Goal: Information Seeking & Learning: Learn about a topic

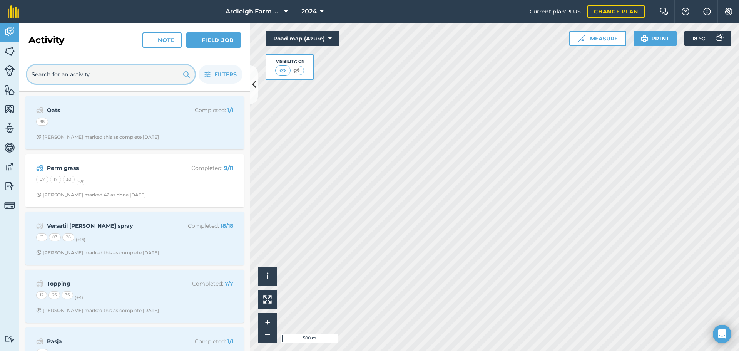
click at [74, 74] on input "text" at bounding box center [111, 74] width 168 height 18
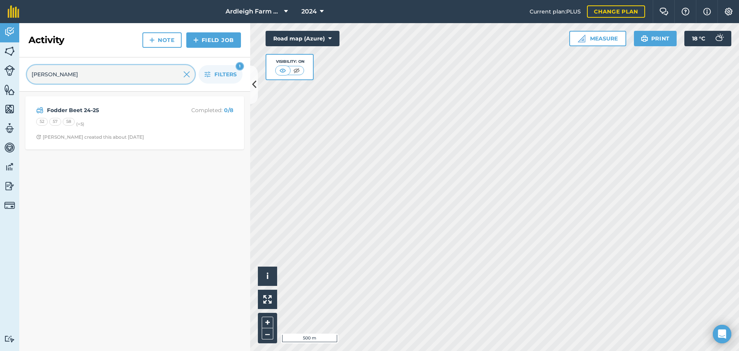
type input "fodder"
drag, startPoint x: 74, startPoint y: 72, endPoint x: 27, endPoint y: 72, distance: 47.4
click at [27, 72] on input "fodder" at bounding box center [111, 74] width 168 height 18
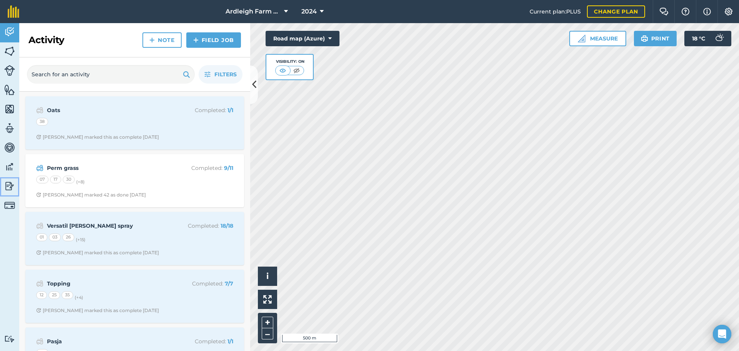
click at [14, 189] on img at bounding box center [9, 186] width 11 height 12
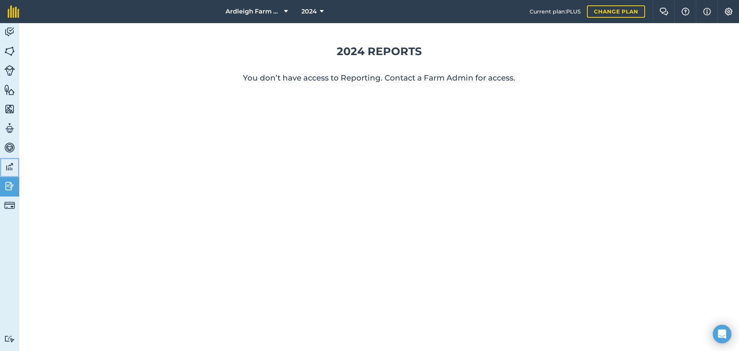
click at [11, 170] on img at bounding box center [9, 167] width 11 height 12
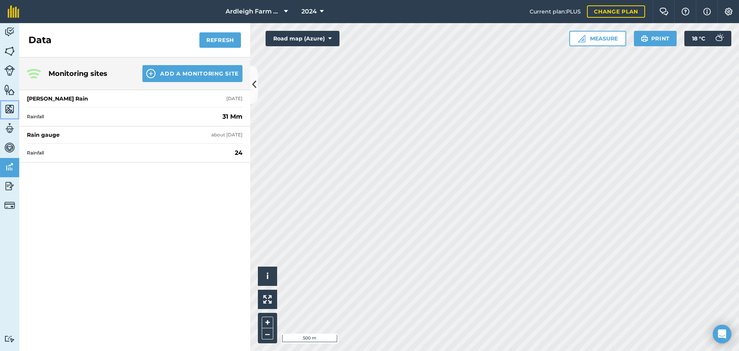
click at [8, 111] on img at bounding box center [9, 109] width 11 height 12
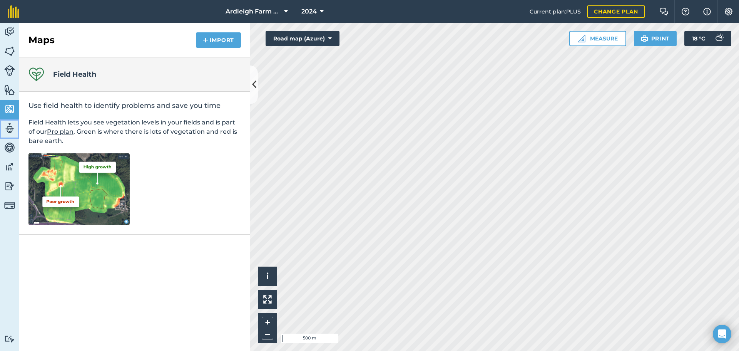
click at [10, 129] on img at bounding box center [9, 128] width 11 height 12
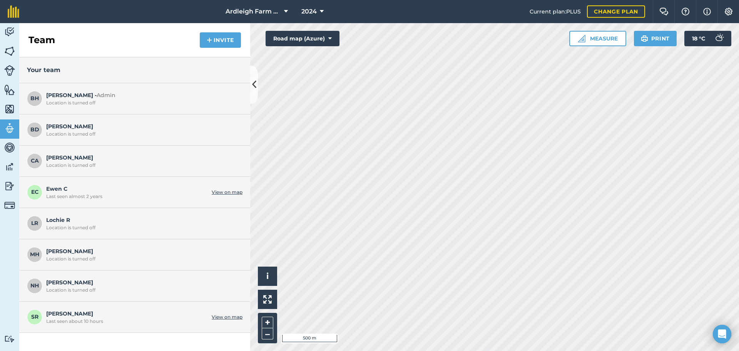
click at [217, 318] on link "View on map" at bounding box center [227, 317] width 31 height 6
click at [666, 13] on img at bounding box center [664, 12] width 9 height 8
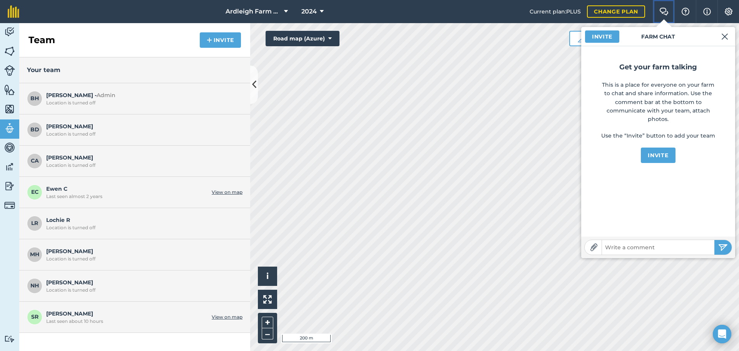
click at [666, 13] on img at bounding box center [664, 12] width 9 height 8
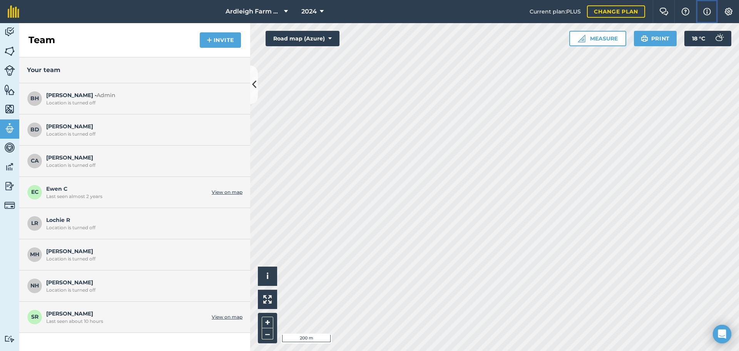
click at [706, 8] on img at bounding box center [707, 11] width 8 height 9
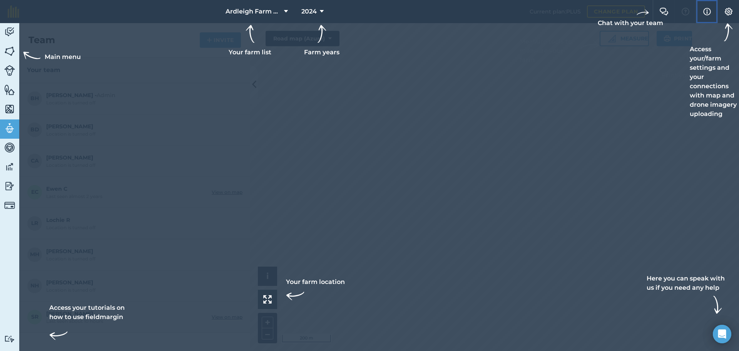
click at [706, 8] on img at bounding box center [707, 11] width 8 height 9
click at [708, 9] on img at bounding box center [707, 11] width 8 height 9
click at [616, 28] on div at bounding box center [369, 175] width 739 height 351
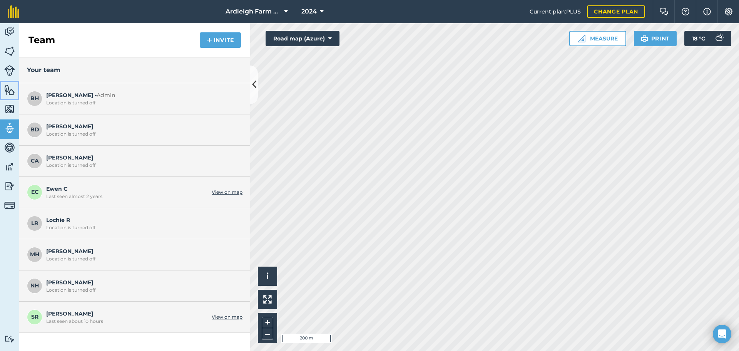
click at [11, 93] on img at bounding box center [9, 90] width 11 height 12
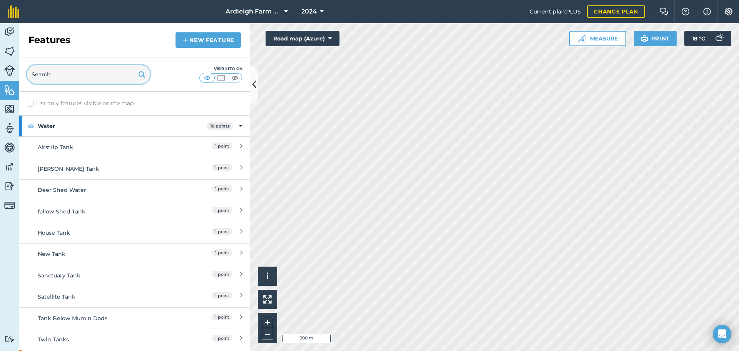
click at [109, 74] on input "text" at bounding box center [88, 74] width 123 height 18
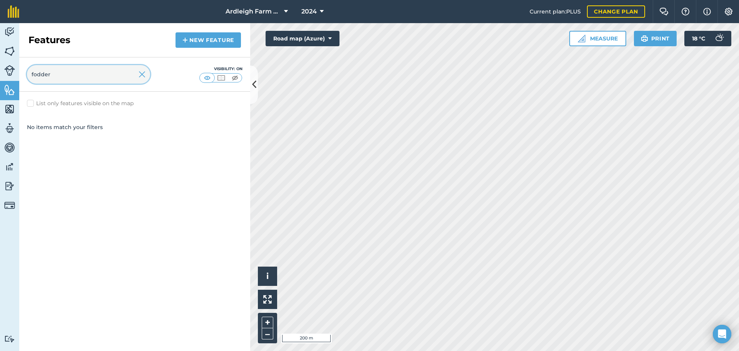
click at [94, 69] on input "fodder" at bounding box center [88, 74] width 123 height 18
type input "fodder"
click at [9, 109] on img at bounding box center [9, 109] width 11 height 12
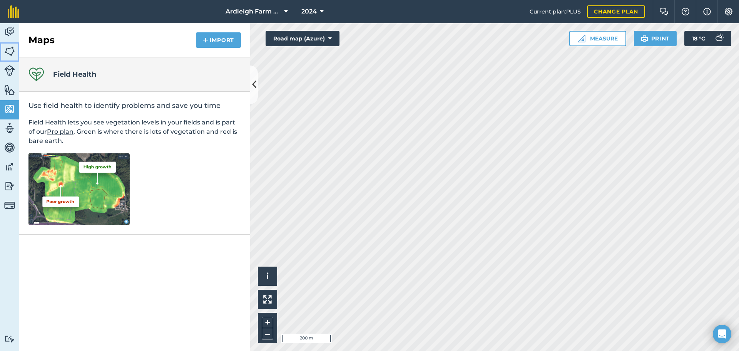
click at [11, 52] on img at bounding box center [9, 51] width 11 height 12
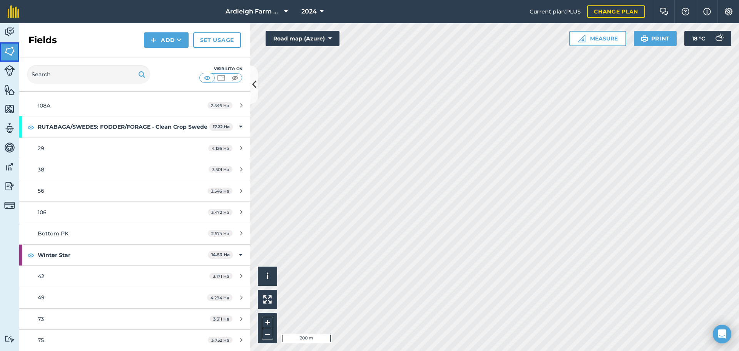
scroll to position [3048, 0]
click at [9, 183] on img at bounding box center [9, 186] width 11 height 12
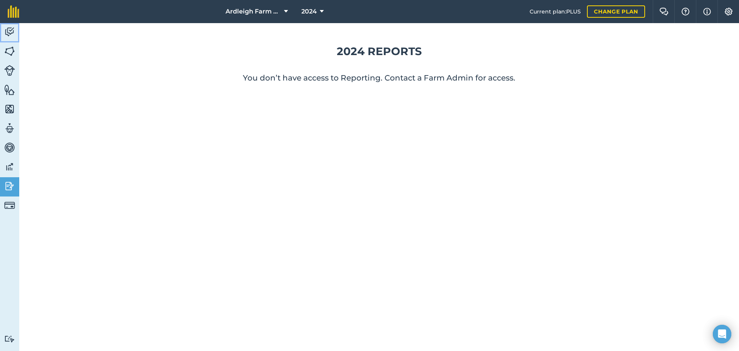
click at [14, 31] on img at bounding box center [9, 32] width 11 height 12
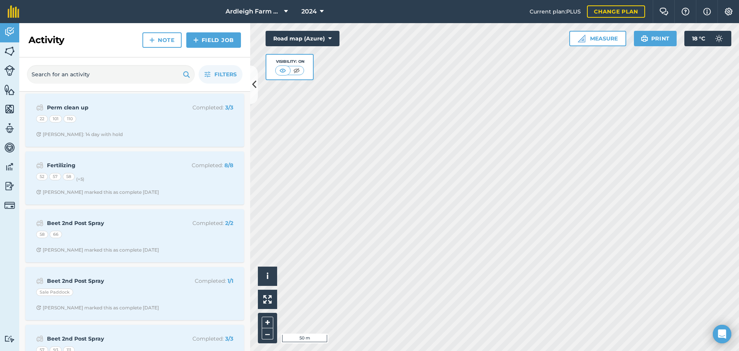
scroll to position [347, 0]
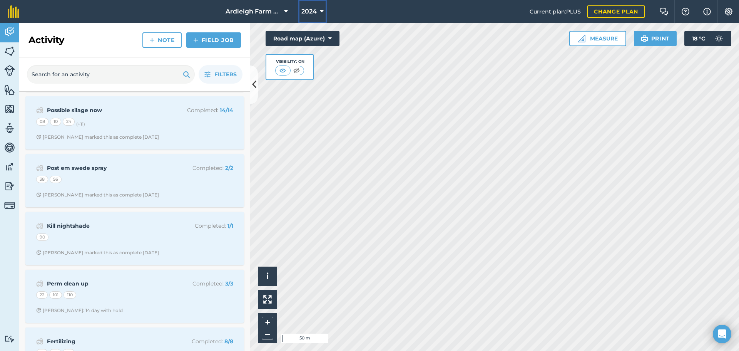
click at [307, 9] on span "2024" at bounding box center [308, 11] width 15 height 9
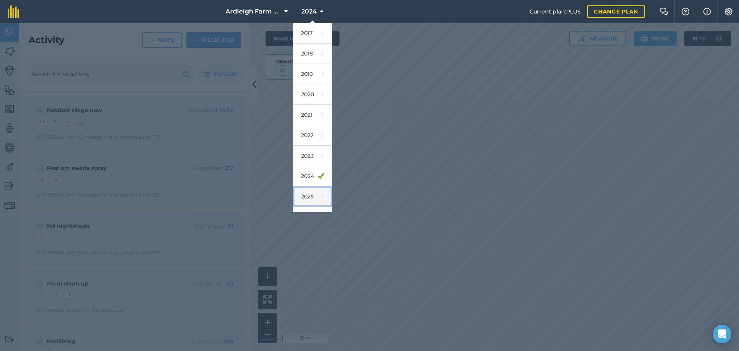
click at [315, 191] on link "2025" at bounding box center [312, 196] width 39 height 20
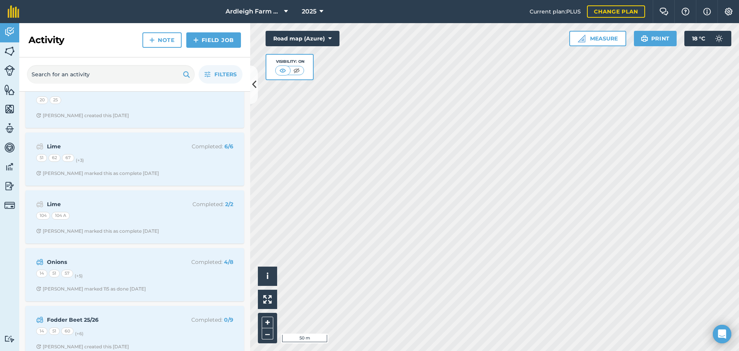
scroll to position [270, 0]
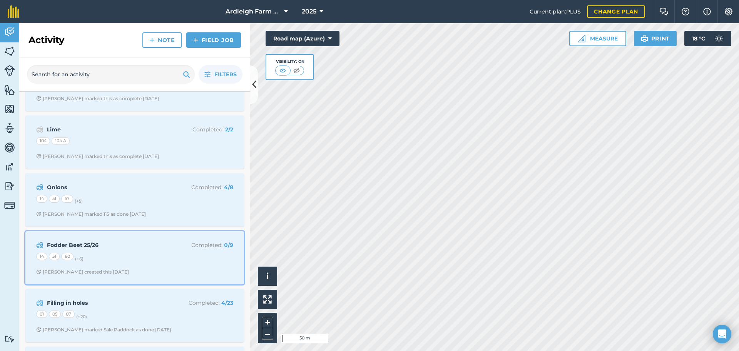
click at [153, 242] on strong "Fodder Beet 25/26" at bounding box center [108, 245] width 122 height 8
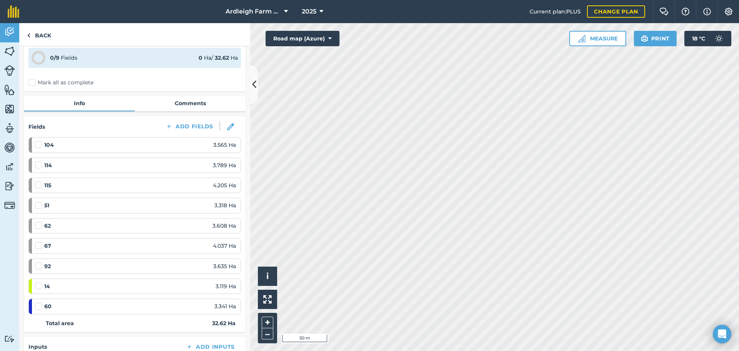
scroll to position [77, 0]
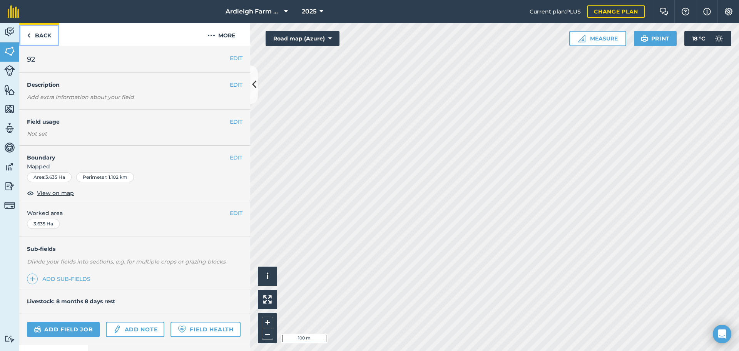
click at [32, 37] on link "Back" at bounding box center [39, 34] width 40 height 23
